Goal: Check status: Check status

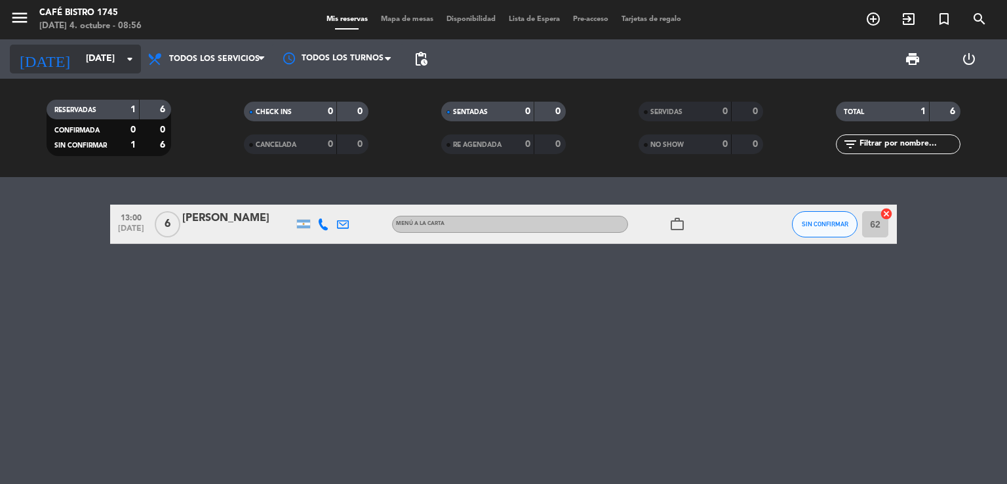
click at [79, 61] on input "[DATE]" at bounding box center [141, 59] width 125 height 24
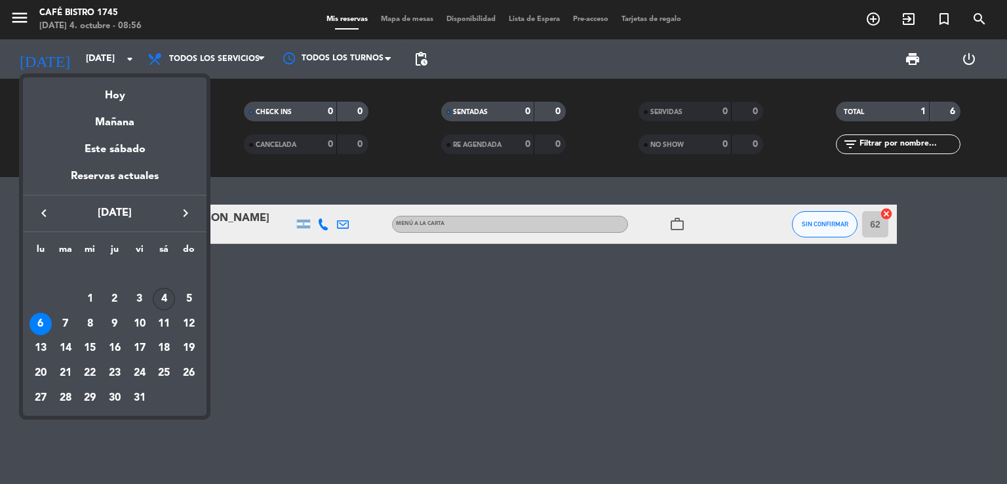
click at [163, 304] on div "4" at bounding box center [164, 299] width 22 height 22
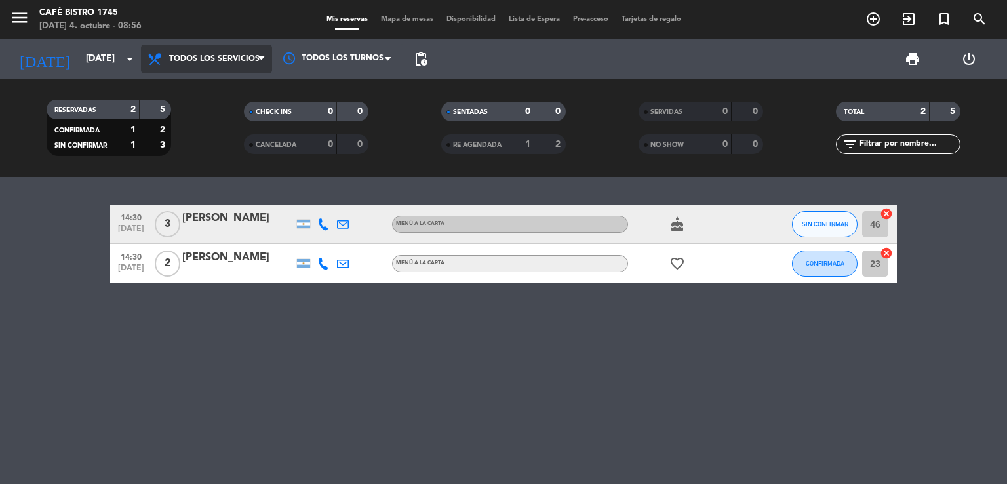
click at [208, 58] on span "Todos los servicios" at bounding box center [214, 58] width 90 height 9
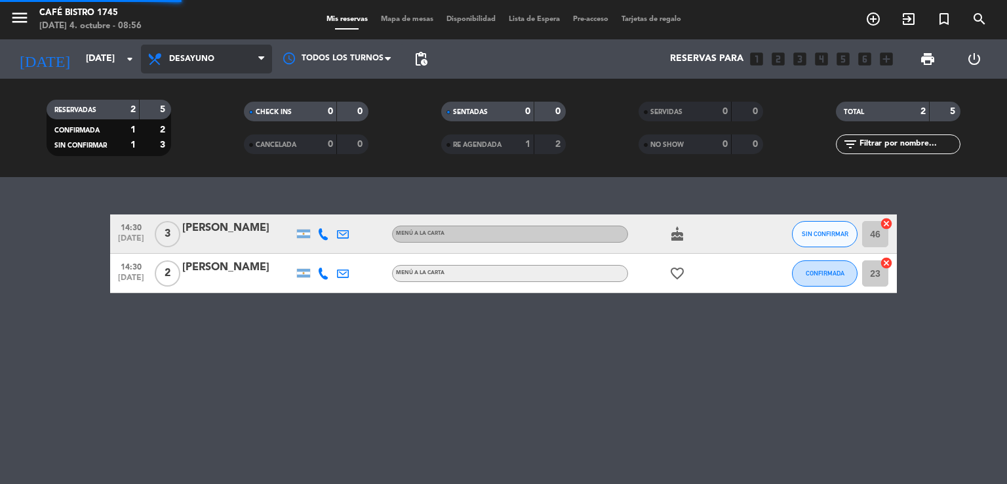
click at [189, 120] on div "menu Café Bistro 1745 [DATE] 4. octubre - 08:56 Mis reservas Mapa de mesas Disp…" at bounding box center [503, 88] width 1007 height 177
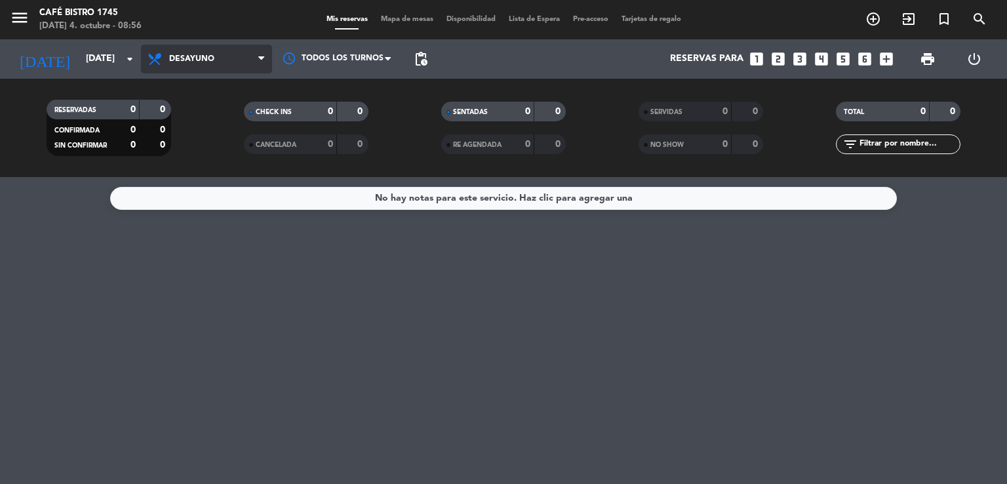
click at [185, 51] on span "Desayuno" at bounding box center [206, 59] width 131 height 29
click at [183, 174] on div "menu Café Bistro 1745 [DATE] 4. octubre - 08:56 Mis reservas Mapa de mesas Disp…" at bounding box center [503, 88] width 1007 height 177
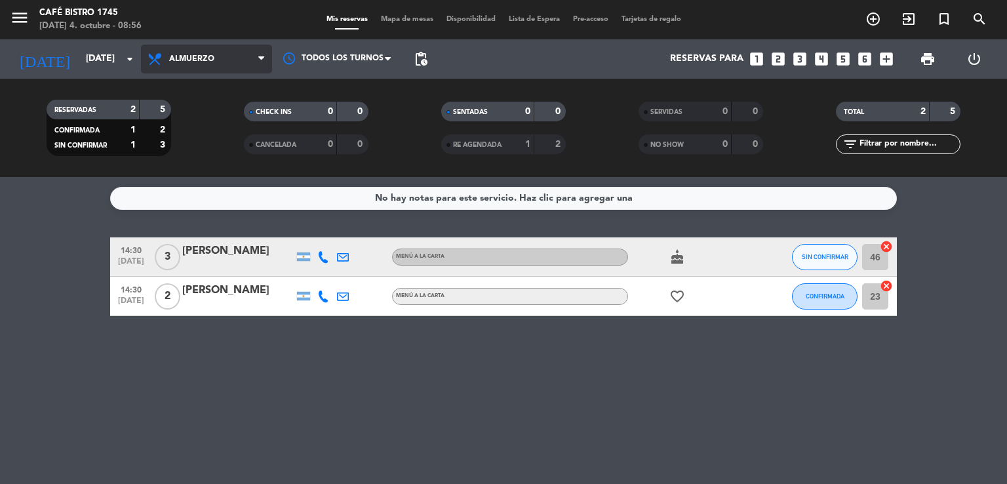
click at [191, 56] on span "Almuerzo" at bounding box center [191, 58] width 45 height 9
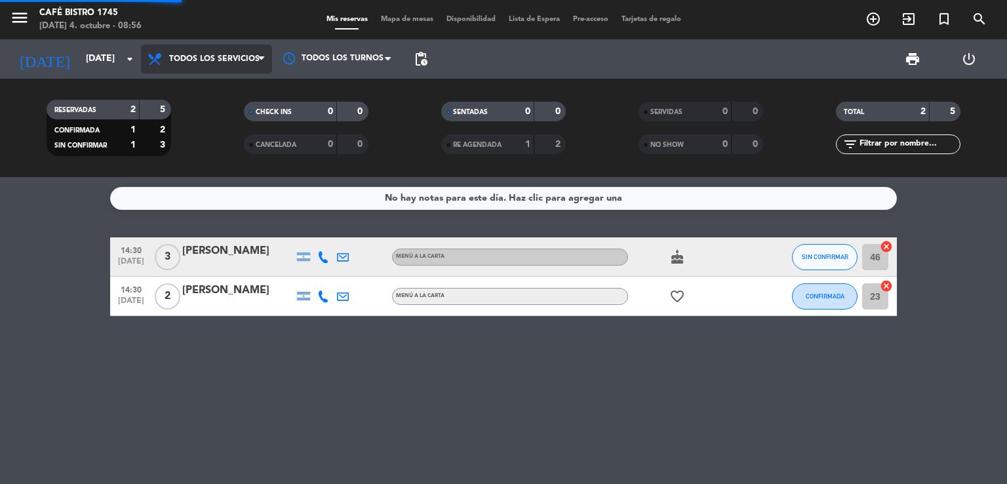
click at [199, 88] on div "menu Café Bistro 1745 [DATE] 4. octubre - 08:56 Mis reservas Mapa de mesas Disp…" at bounding box center [503, 88] width 1007 height 177
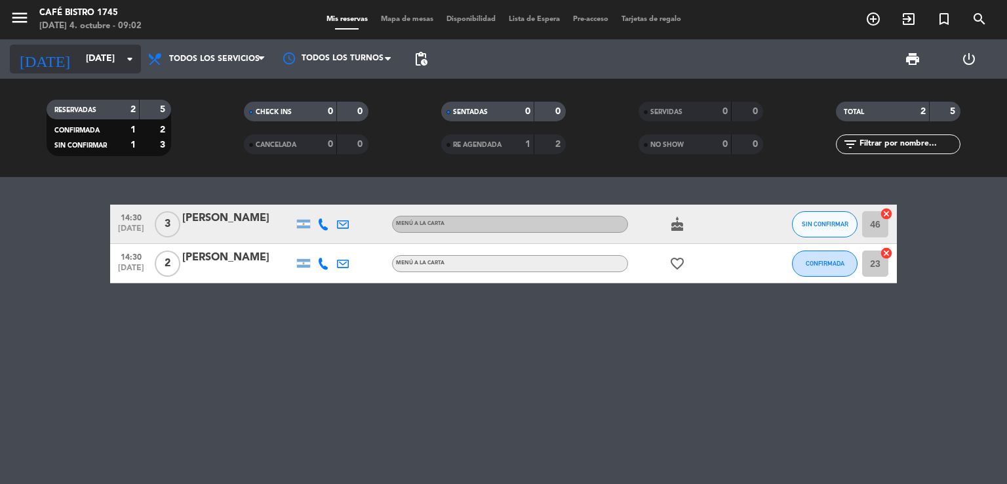
click at [116, 61] on input "[DATE]" at bounding box center [141, 59] width 125 height 24
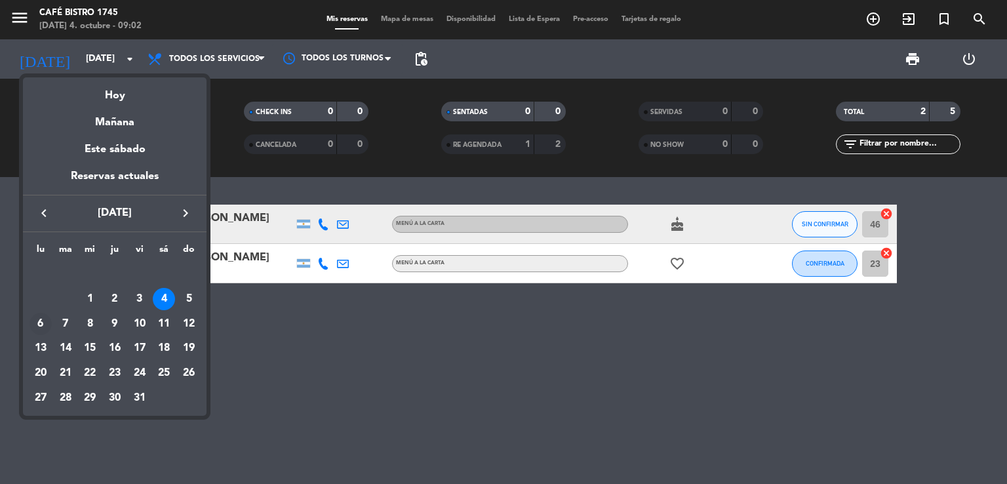
click at [43, 321] on div "6" at bounding box center [40, 324] width 22 height 22
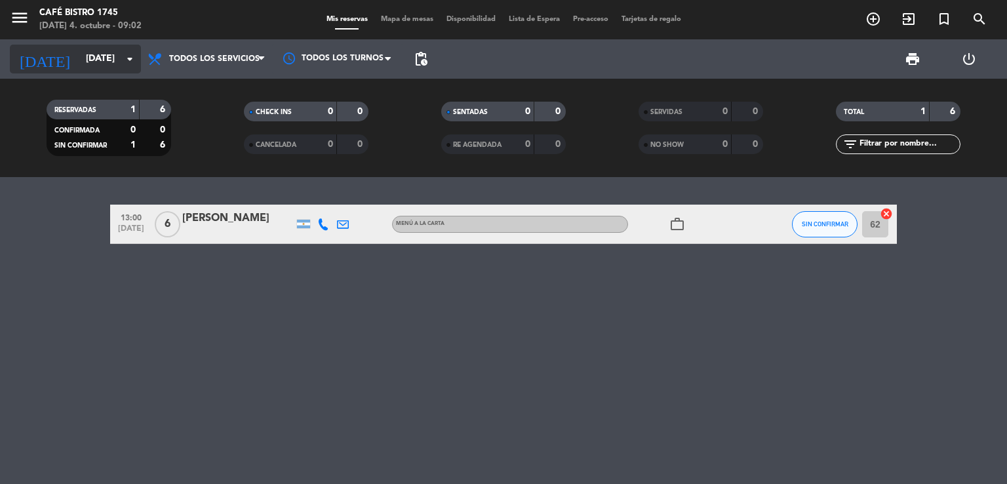
click at [89, 52] on input "[DATE]" at bounding box center [141, 59] width 125 height 24
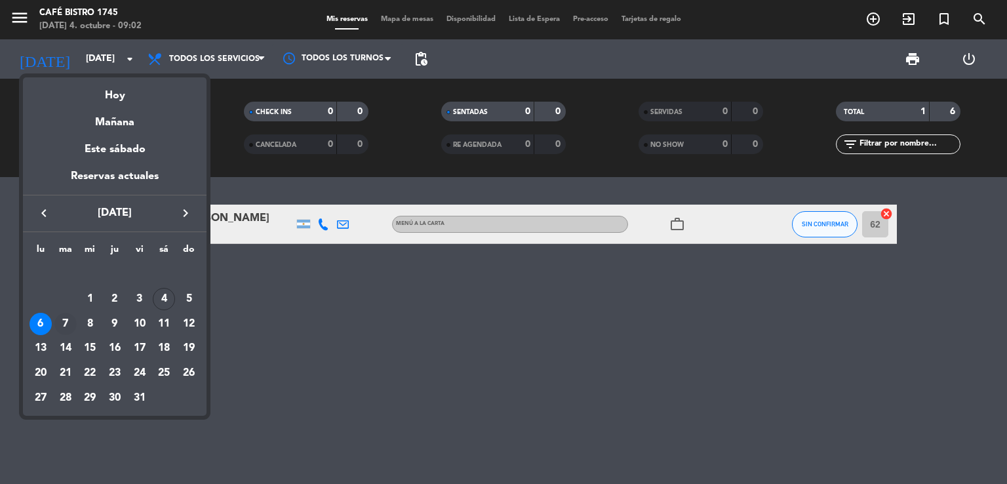
click at [61, 322] on div "7" at bounding box center [65, 324] width 22 height 22
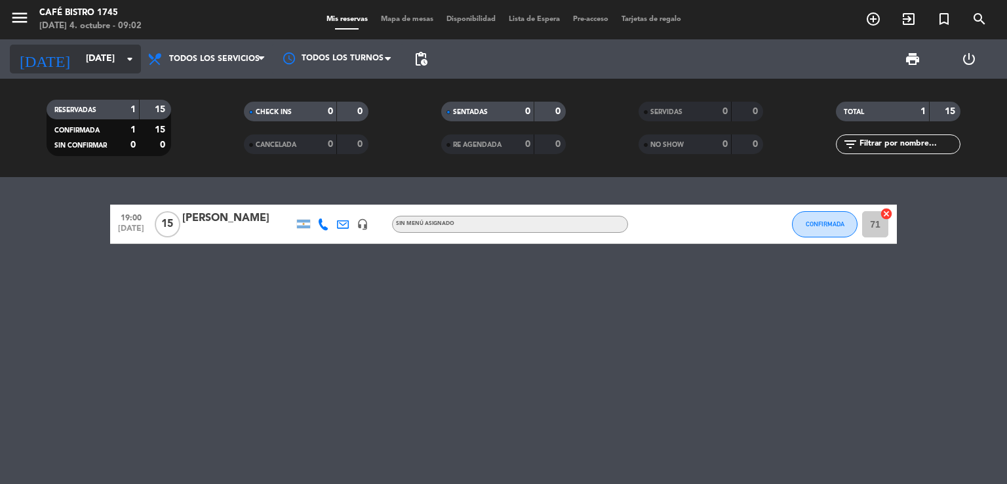
click at [92, 60] on input "[DATE]" at bounding box center [141, 59] width 125 height 24
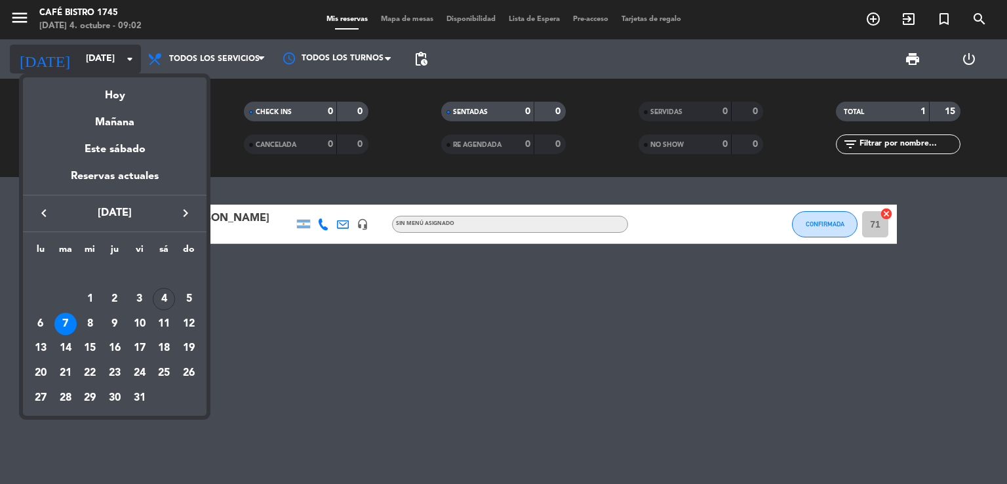
click at [92, 60] on div at bounding box center [503, 242] width 1007 height 484
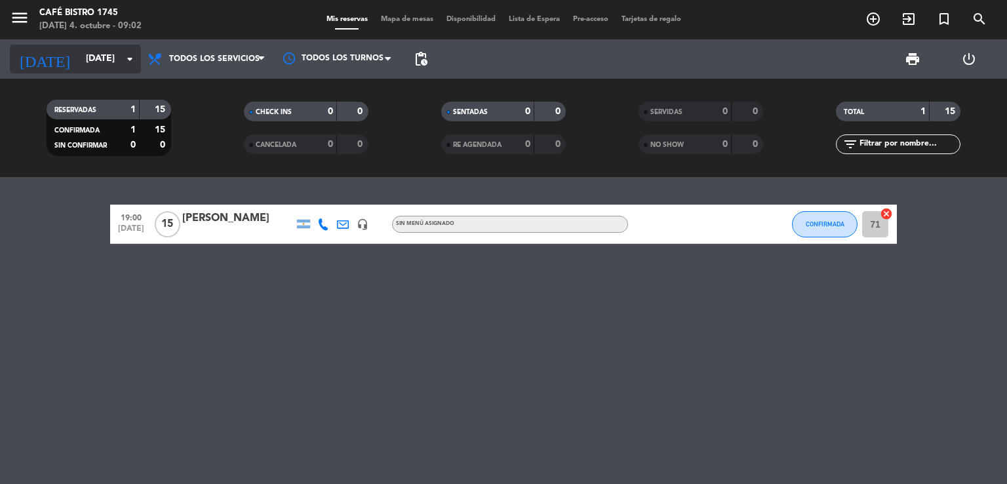
click at [92, 60] on input "[DATE]" at bounding box center [141, 59] width 125 height 24
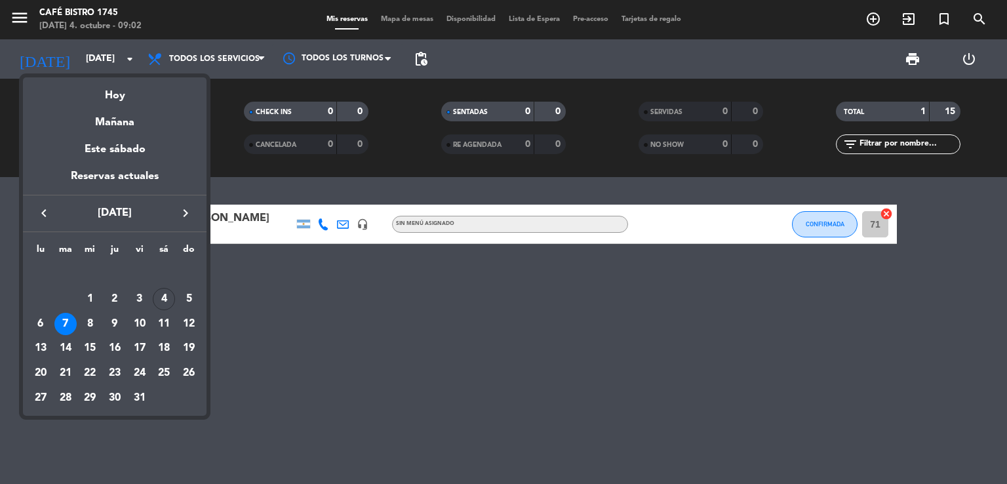
click at [337, 284] on div at bounding box center [503, 242] width 1007 height 484
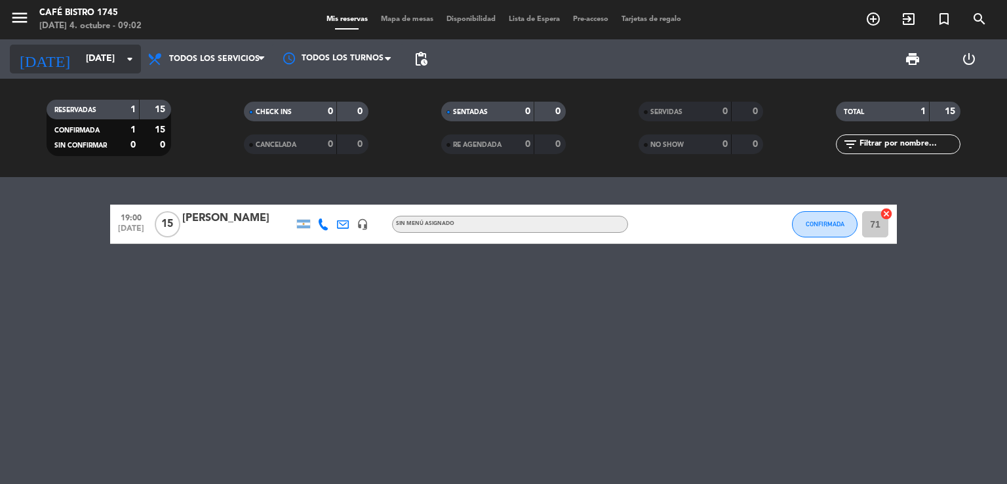
click at [81, 69] on input "[DATE]" at bounding box center [141, 59] width 125 height 24
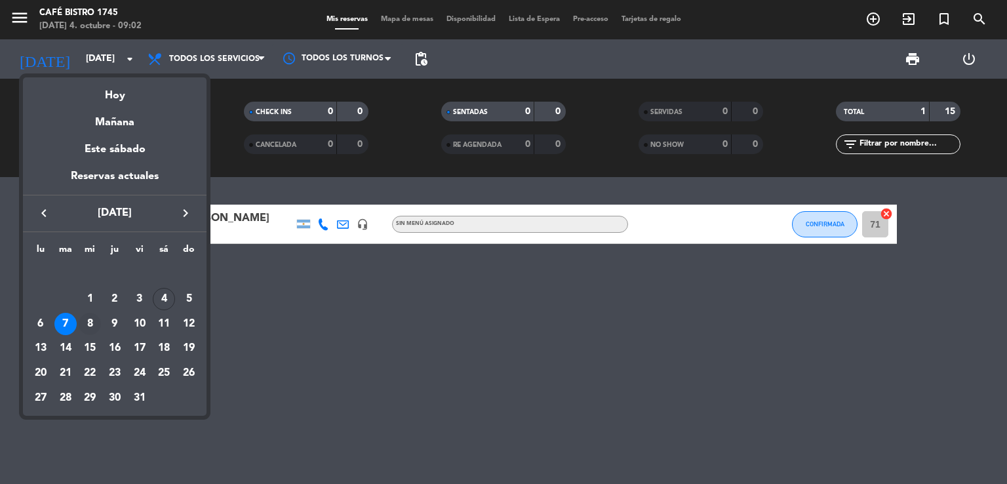
click at [88, 321] on div "8" at bounding box center [90, 324] width 22 height 22
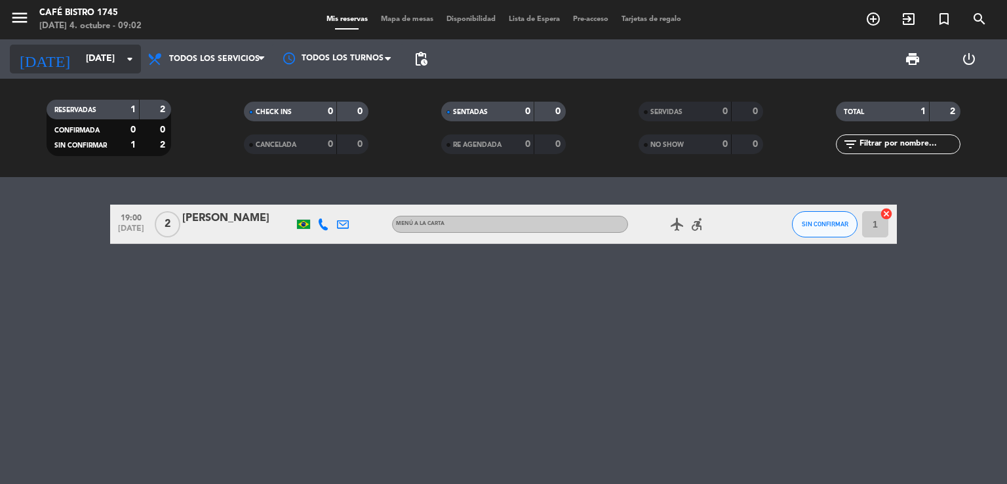
click at [79, 59] on input "[DATE]" at bounding box center [141, 59] width 125 height 24
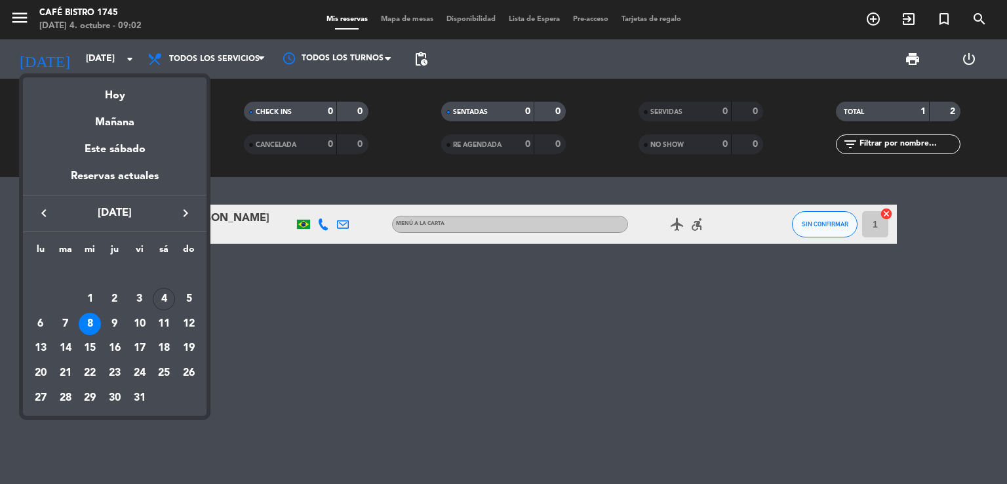
click at [126, 277] on td "OCT." at bounding box center [114, 274] width 173 height 25
click at [110, 326] on div "9" at bounding box center [115, 324] width 22 height 22
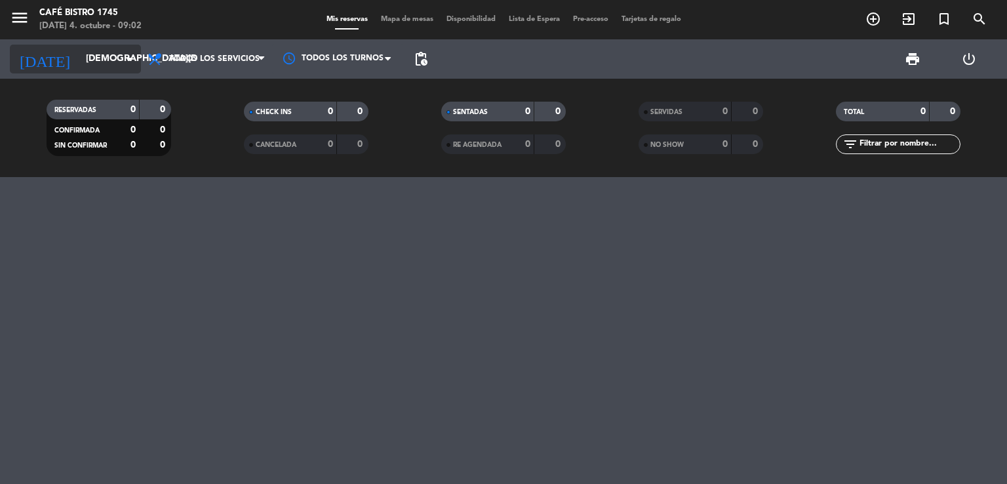
click at [79, 66] on input "[DEMOGRAPHIC_DATA][DATE]" at bounding box center [141, 59] width 125 height 24
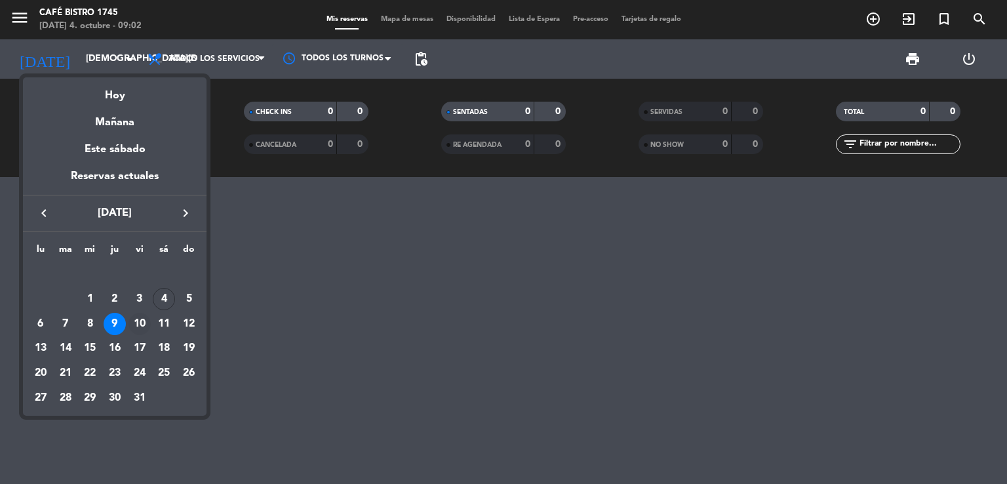
click at [139, 323] on div "10" at bounding box center [139, 324] width 22 height 22
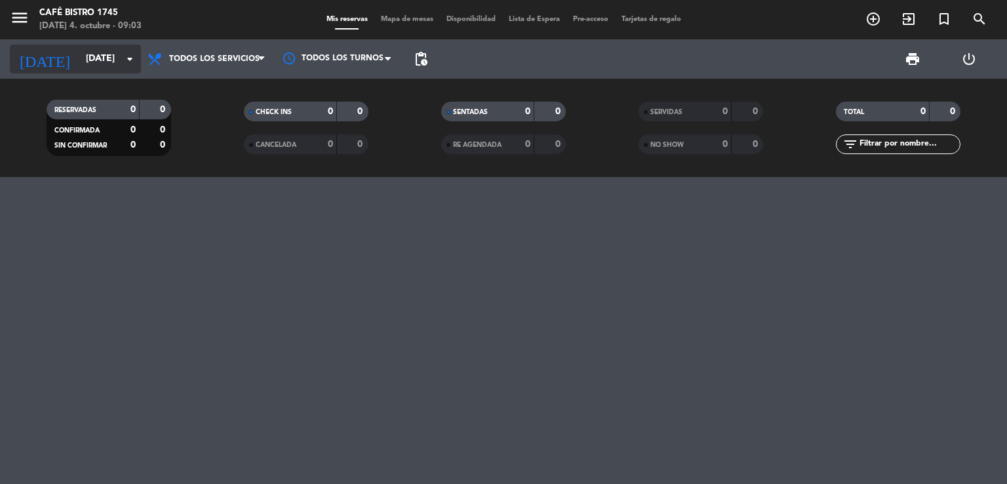
click at [109, 57] on input "[DATE]" at bounding box center [141, 59] width 125 height 24
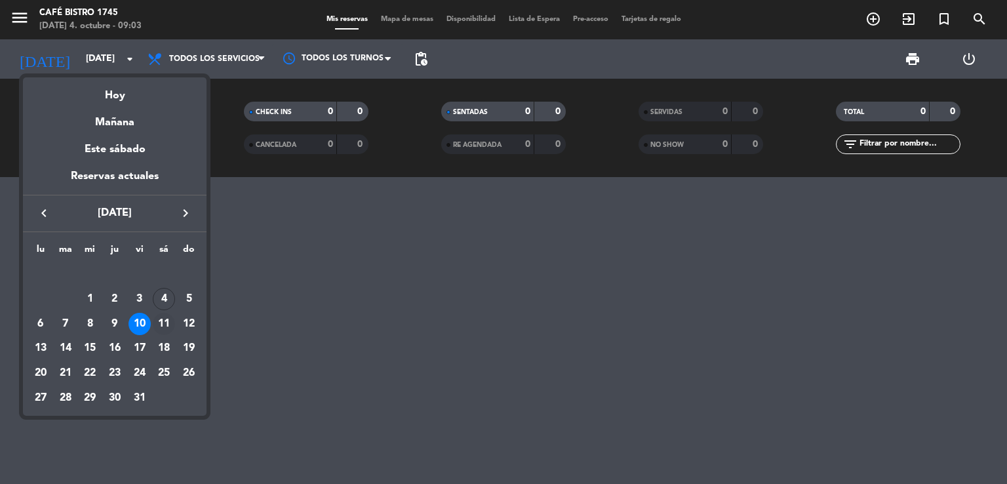
click at [166, 320] on div "11" at bounding box center [164, 324] width 22 height 22
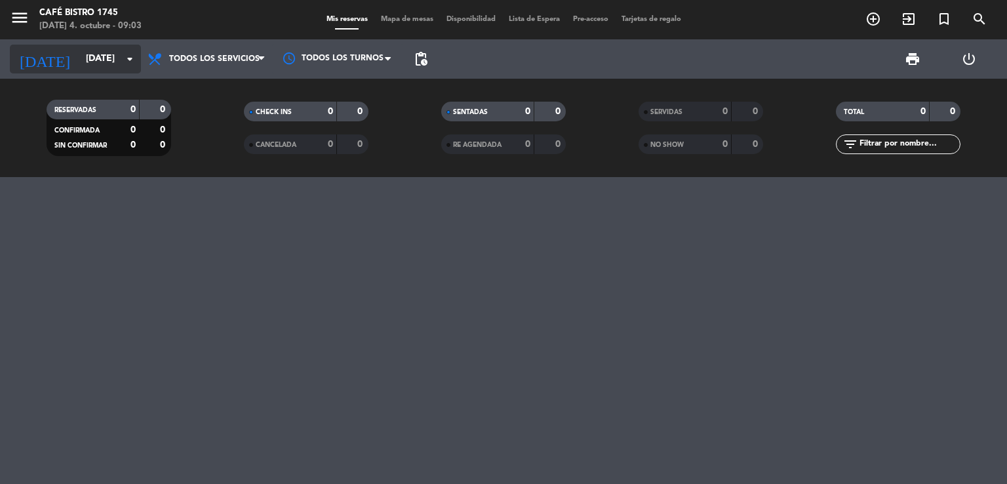
click at [100, 66] on input "[DATE]" at bounding box center [141, 59] width 125 height 24
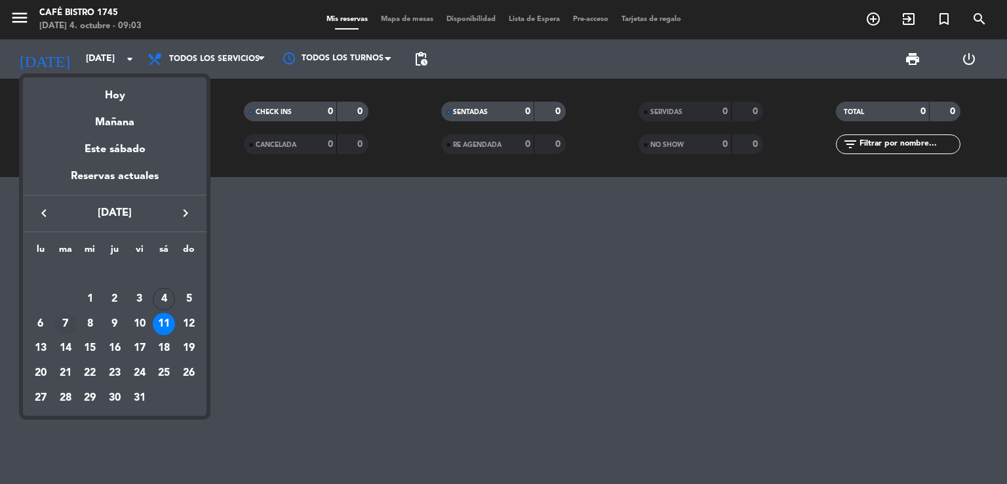
click at [67, 320] on div "7" at bounding box center [65, 324] width 22 height 22
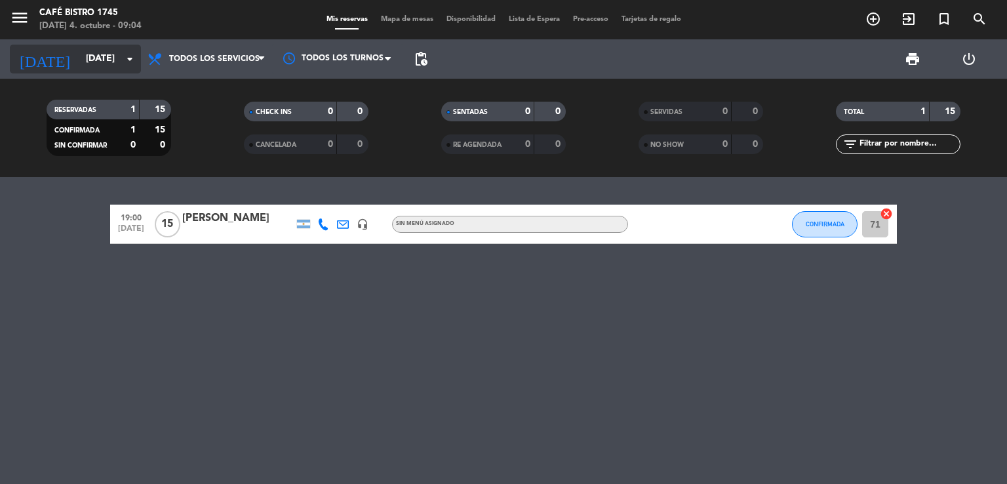
click at [91, 68] on input "[DATE]" at bounding box center [141, 59] width 125 height 24
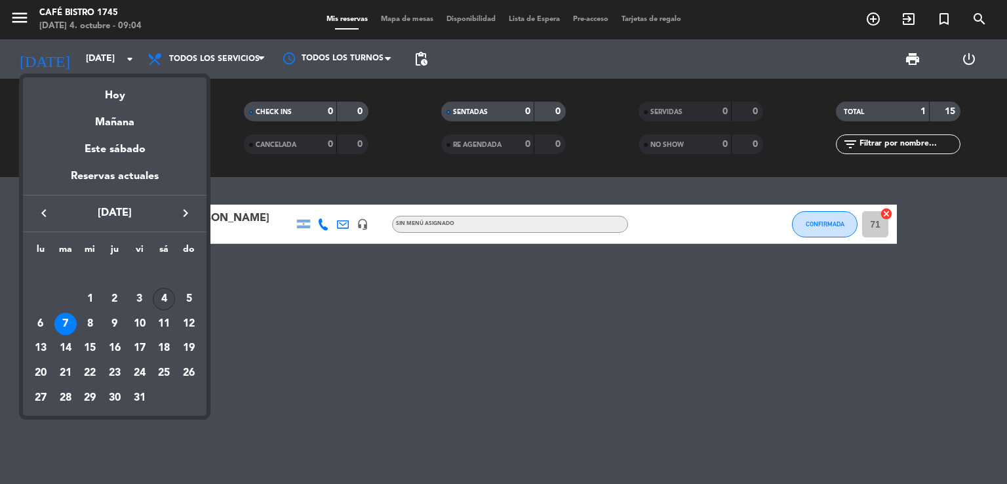
click at [160, 297] on div "4" at bounding box center [164, 299] width 22 height 22
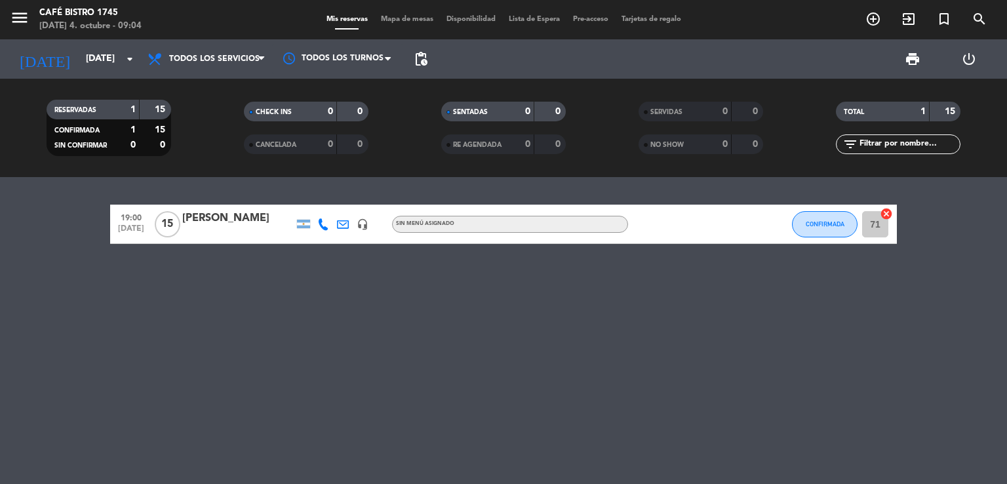
type input "[DATE]"
